Goal: Find specific page/section: Find specific page/section

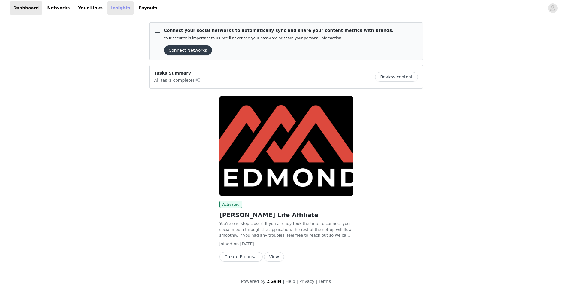
click at [112, 8] on link "Insights" at bounding box center [120, 8] width 26 height 14
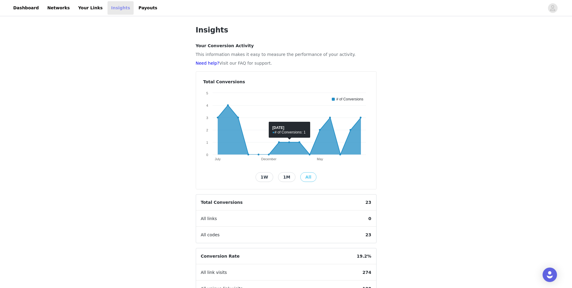
scroll to position [91, 0]
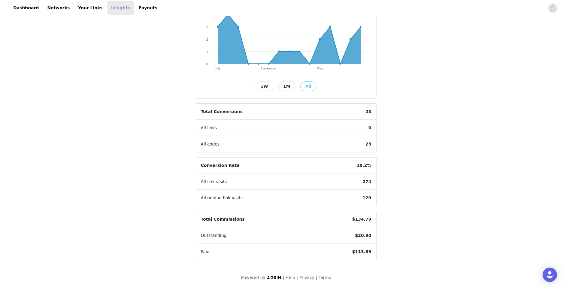
click at [107, 1] on link "Insights" at bounding box center [120, 8] width 26 height 14
